Goal: Navigation & Orientation: Find specific page/section

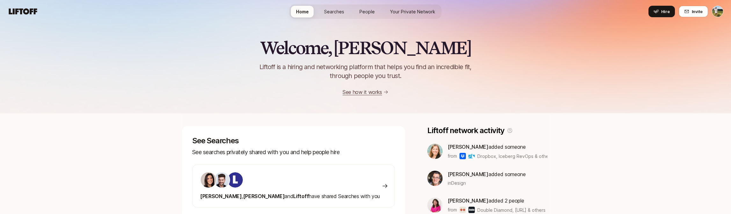
click at [404, 169] on div "See Searches See searches privately shared with you and help people hire [PERSO…" at bounding box center [293, 172] width 223 height 92
